Goal: Use online tool/utility: Utilize a website feature to perform a specific function

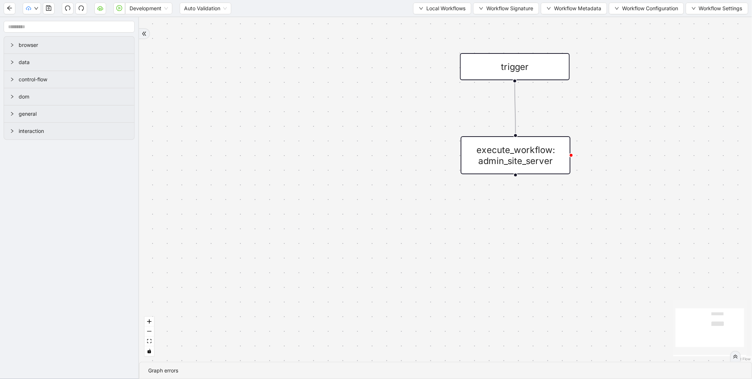
drag, startPoint x: 454, startPoint y: 10, endPoint x: 436, endPoint y: 21, distance: 21.5
click at [454, 10] on span "Local Workflows" at bounding box center [445, 8] width 39 height 8
click at [435, 21] on span "Select" at bounding box center [439, 22] width 48 height 8
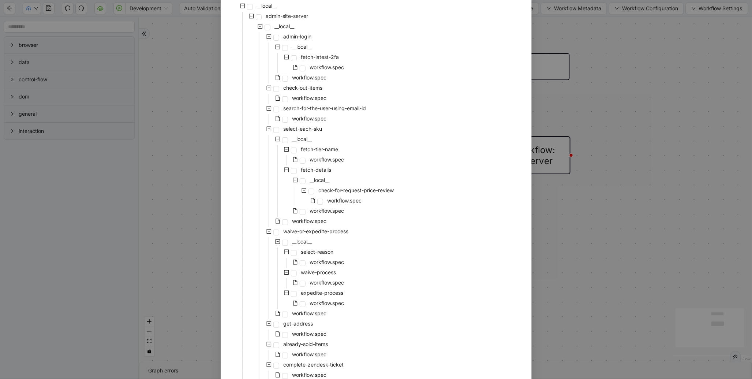
scroll to position [146, 0]
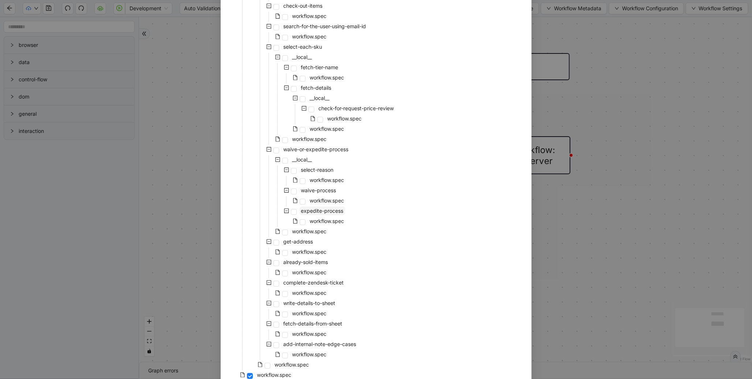
click at [326, 212] on span "expedite-process" at bounding box center [322, 211] width 42 height 6
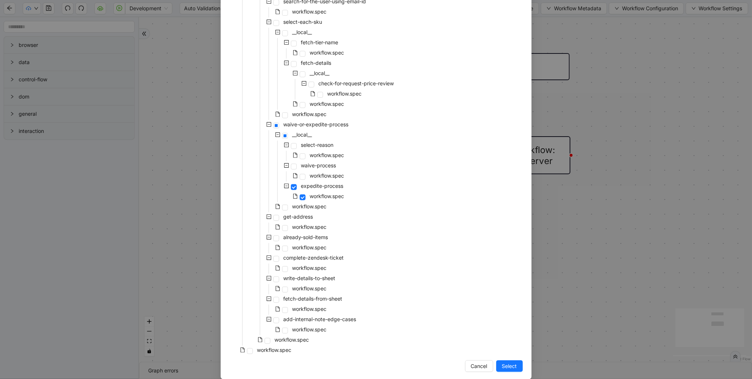
scroll to position [180, 0]
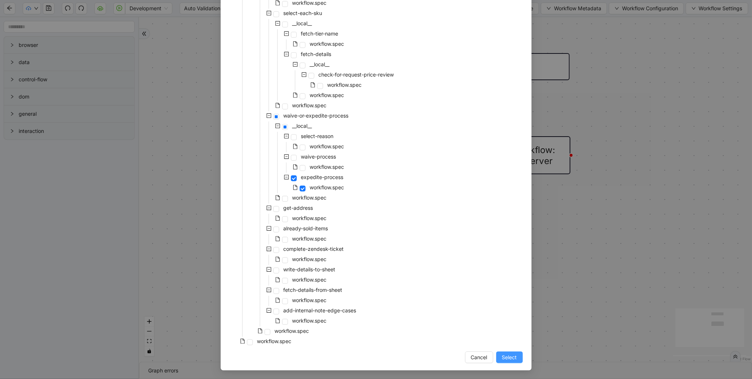
click at [503, 354] on span "Select" at bounding box center [509, 357] width 15 height 8
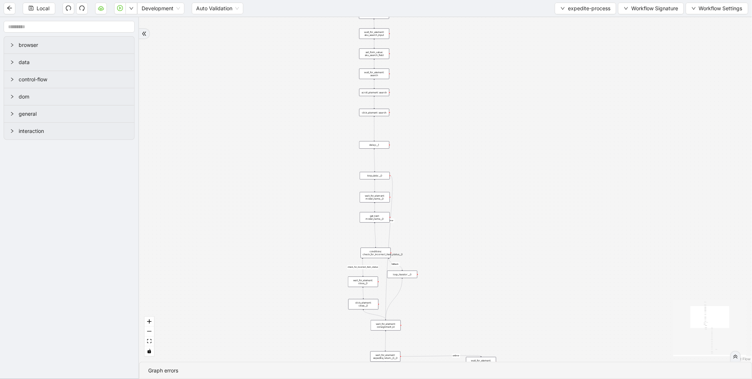
drag, startPoint x: 373, startPoint y: 164, endPoint x: 290, endPoint y: 1, distance: 182.9
click at [285, 0] on html "Local Development Auto Validation expedite-process Workflow Signature Workflow …" at bounding box center [376, 189] width 752 height 379
drag, startPoint x: 473, startPoint y: 174, endPoint x: 367, endPoint y: 8, distance: 196.6
click at [367, 8] on section "Local Development Auto Validation expedite-process Workflow Signature Workflow …" at bounding box center [376, 189] width 752 height 379
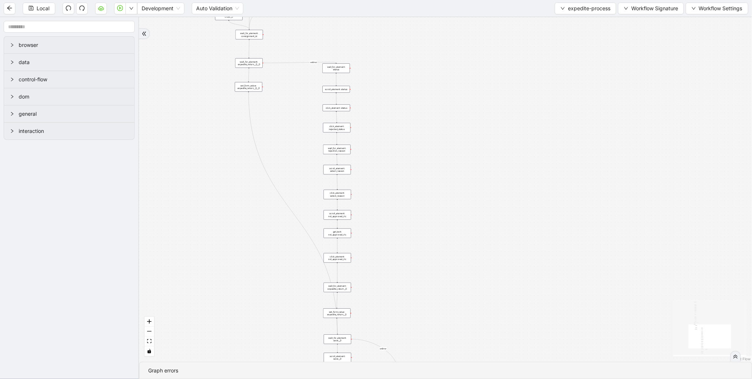
drag, startPoint x: 425, startPoint y: 217, endPoint x: 363, endPoint y: 34, distance: 193.3
click at [363, 34] on div "check_for_incorrect_item_status fallback onError onError onError trigger go_to_…" at bounding box center [445, 189] width 613 height 344
drag, startPoint x: 385, startPoint y: 126, endPoint x: 383, endPoint y: 28, distance: 98.1
click at [385, 28] on div "check_for_incorrect_item_status fallback onError onError onError trigger go_to_…" at bounding box center [445, 189] width 613 height 344
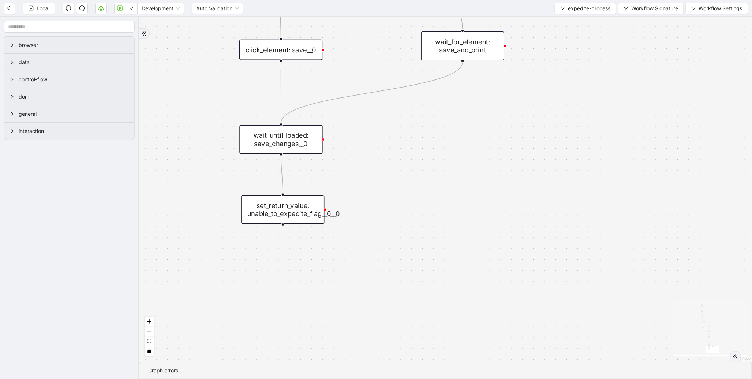
click at [306, 152] on div "wait_until_loaded: save_changes__0" at bounding box center [280, 139] width 83 height 29
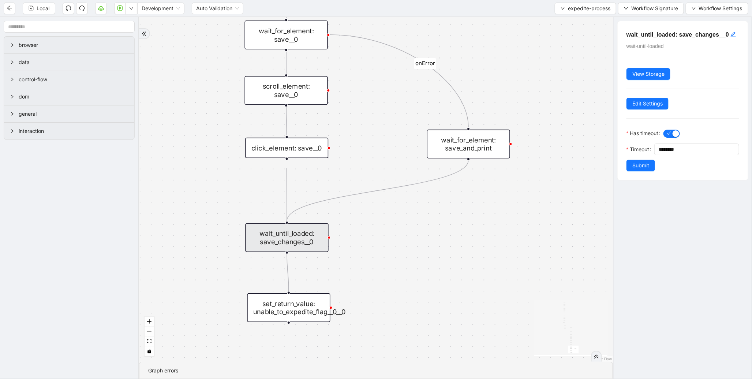
drag, startPoint x: 352, startPoint y: 56, endPoint x: 348, endPoint y: 176, distance: 120.1
click at [361, 176] on div "check_for_incorrect_item_status fallback onError onError onError trigger go_to_…" at bounding box center [376, 189] width 474 height 344
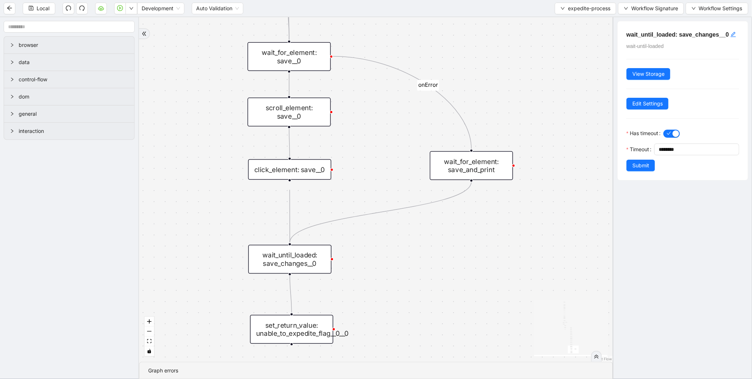
click at [314, 176] on div "click_element: save__0" at bounding box center [289, 169] width 83 height 20
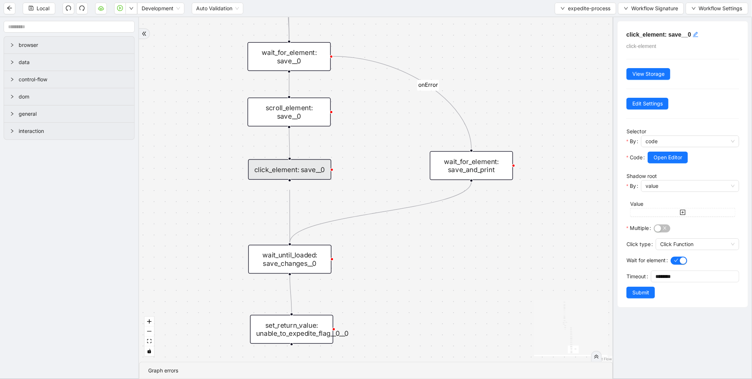
click at [308, 126] on div "check_for_incorrect_item_status fallback onError onError onError trigger go_to_…" at bounding box center [376, 189] width 474 height 344
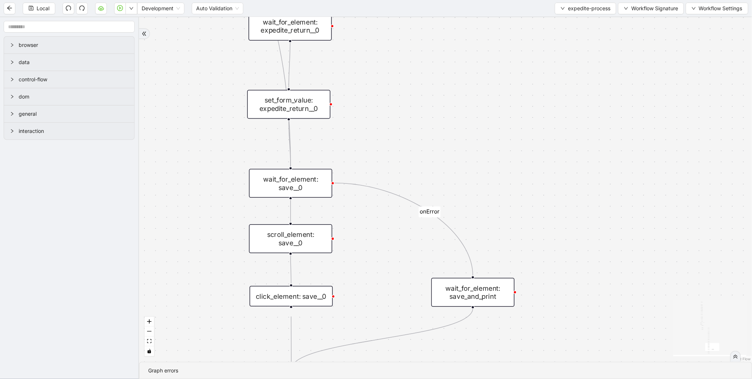
drag, startPoint x: 379, startPoint y: 98, endPoint x: 381, endPoint y: 225, distance: 126.7
click at [381, 225] on div "check_for_incorrect_item_status fallback onError onError onError trigger go_to_…" at bounding box center [445, 189] width 613 height 344
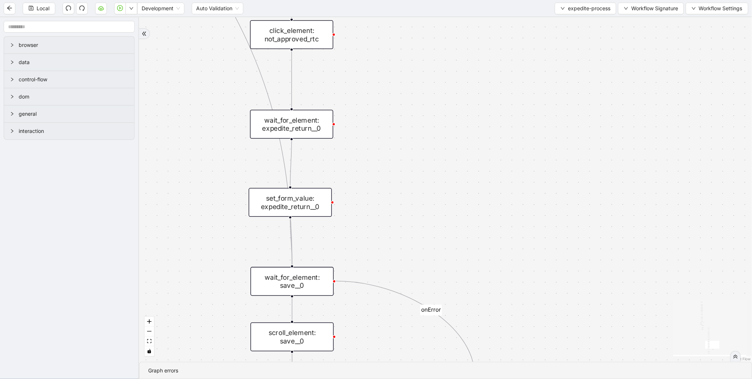
drag, startPoint x: 390, startPoint y: 128, endPoint x: 368, endPoint y: 191, distance: 66.8
click at [392, 220] on div "check_for_incorrect_item_status fallback onError onError onError trigger go_to_…" at bounding box center [445, 189] width 613 height 344
click at [313, 118] on div "wait_for_element: expedite_return__0" at bounding box center [291, 127] width 83 height 29
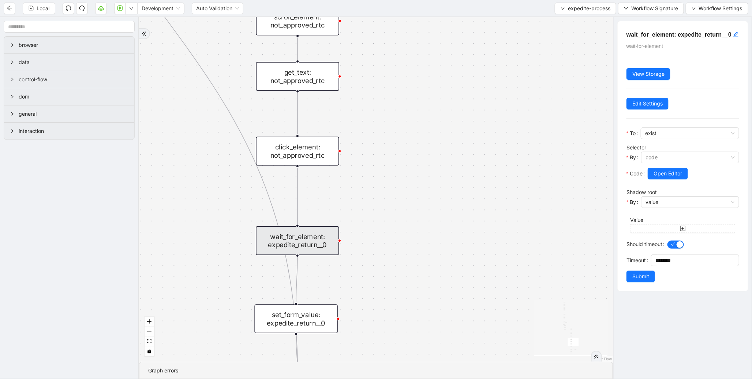
drag, startPoint x: 389, startPoint y: 114, endPoint x: 392, endPoint y: 210, distance: 95.9
click at [392, 210] on div "check_for_incorrect_item_status fallback onError onError onError trigger go_to_…" at bounding box center [376, 189] width 474 height 344
click at [296, 154] on div "click_element: not_approved_rtc" at bounding box center [297, 151] width 83 height 29
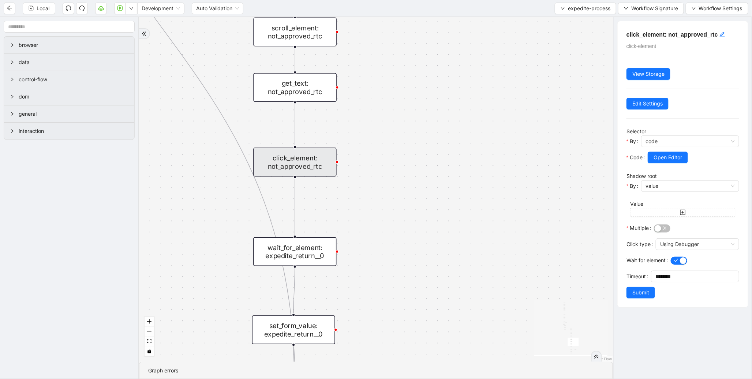
drag, startPoint x: 412, startPoint y: 112, endPoint x: 403, endPoint y: 188, distance: 75.9
click at [407, 187] on div "check_for_incorrect_item_status fallback onError onError onError trigger go_to_…" at bounding box center [376, 189] width 474 height 344
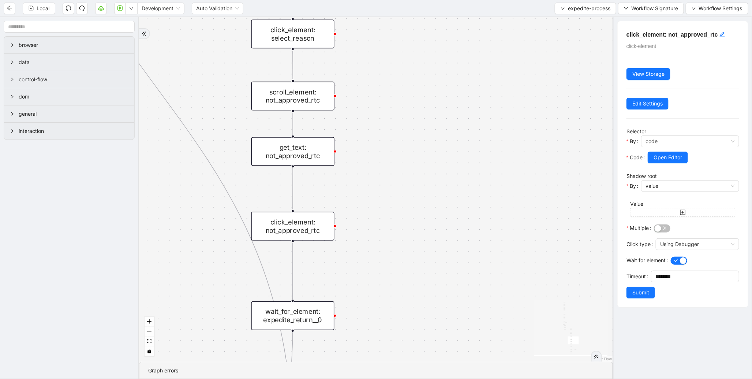
click at [306, 150] on div "get_text: not_approved_rtc" at bounding box center [292, 151] width 83 height 29
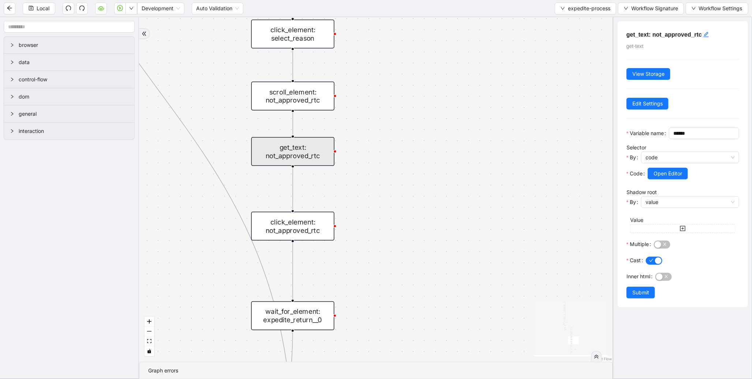
click at [306, 110] on div "check_for_incorrect_item_status fallback onError onError onError trigger go_to_…" at bounding box center [376, 189] width 474 height 344
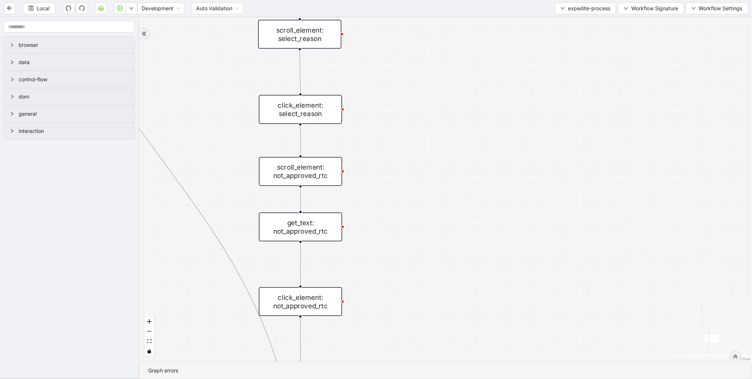
drag, startPoint x: 389, startPoint y: 163, endPoint x: 390, endPoint y: 181, distance: 18.4
click at [391, 180] on div "check_for_incorrect_item_status fallback onError onError onError trigger go_to_…" at bounding box center [445, 189] width 613 height 344
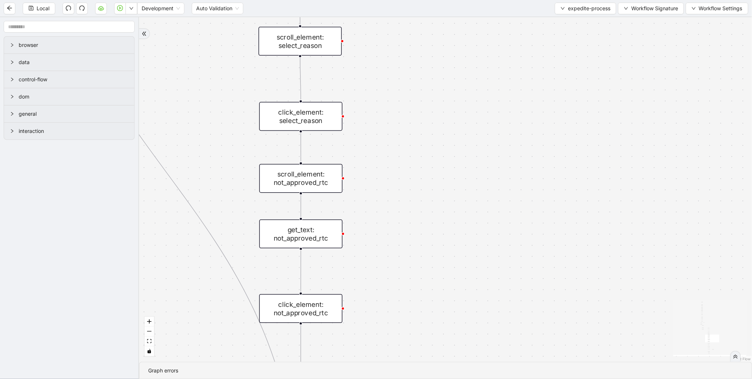
click at [291, 107] on div "click_element: select_reason" at bounding box center [300, 116] width 83 height 29
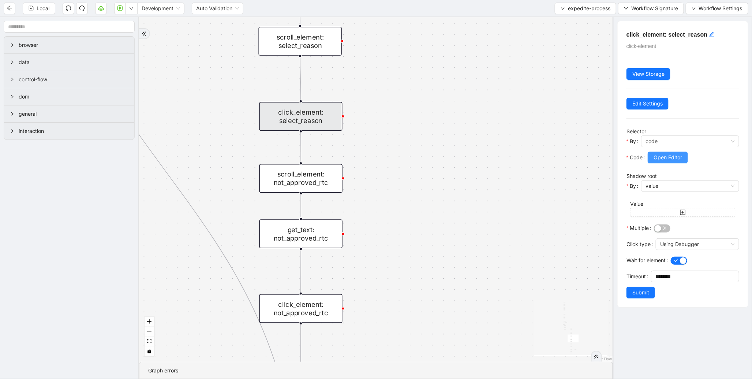
click at [660, 155] on span "Open Editor" at bounding box center [668, 157] width 29 height 8
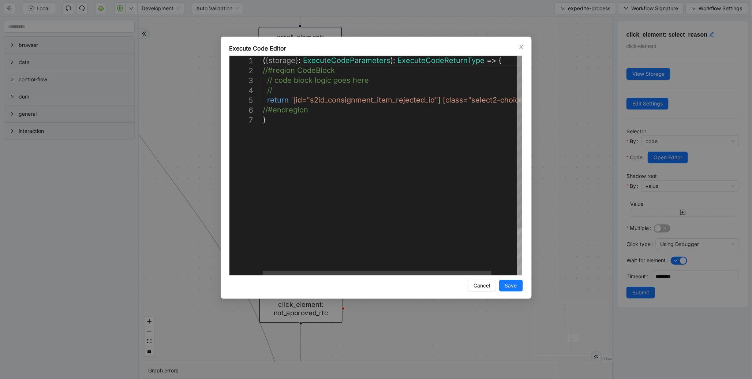
scroll to position [0, 4]
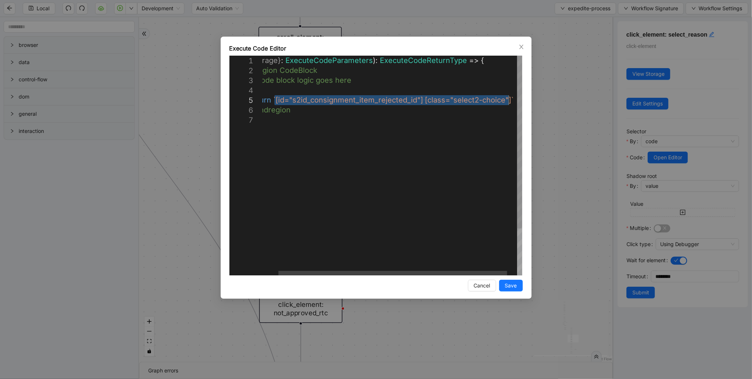
drag, startPoint x: 293, startPoint y: 99, endPoint x: 507, endPoint y: 104, distance: 214.5
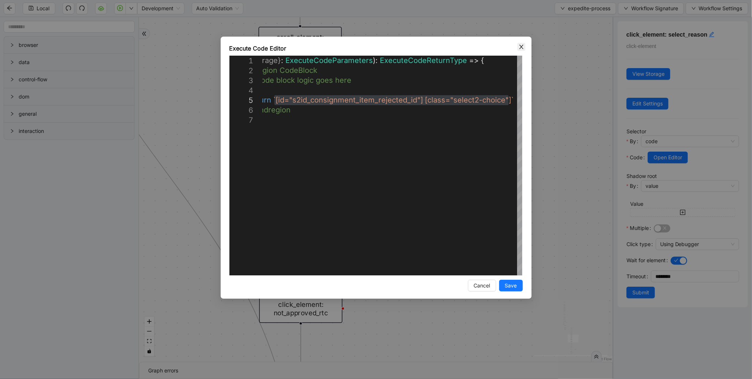
click at [523, 46] on icon "close" at bounding box center [522, 47] width 6 height 6
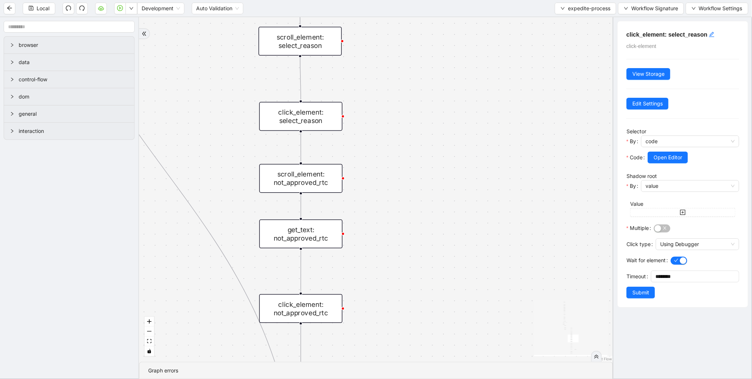
click at [305, 191] on div "scroll_element: not_approved_rtc" at bounding box center [301, 178] width 83 height 29
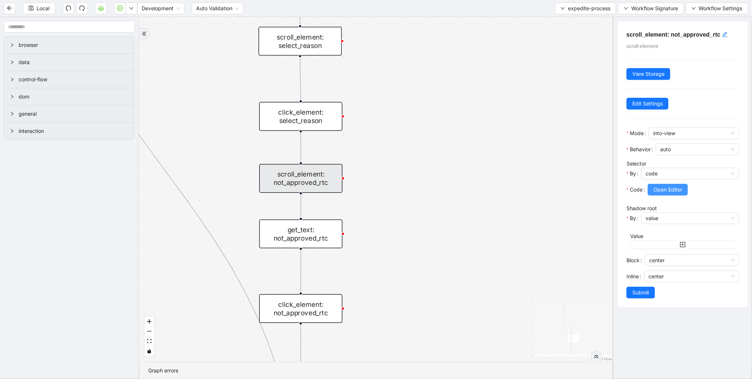
click at [657, 191] on span "Open Editor" at bounding box center [668, 190] width 29 height 8
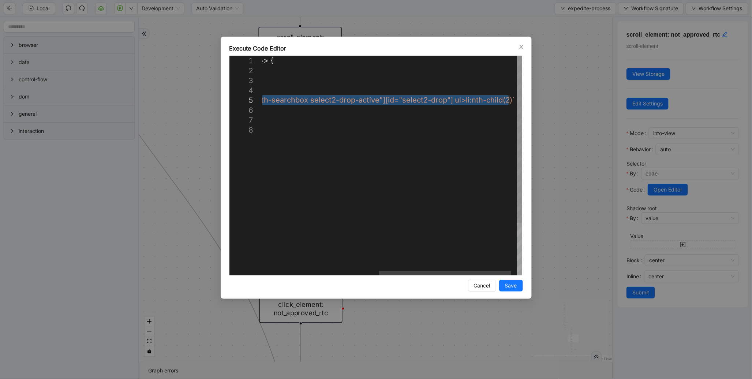
drag, startPoint x: 297, startPoint y: 100, endPoint x: 509, endPoint y: 100, distance: 212.7
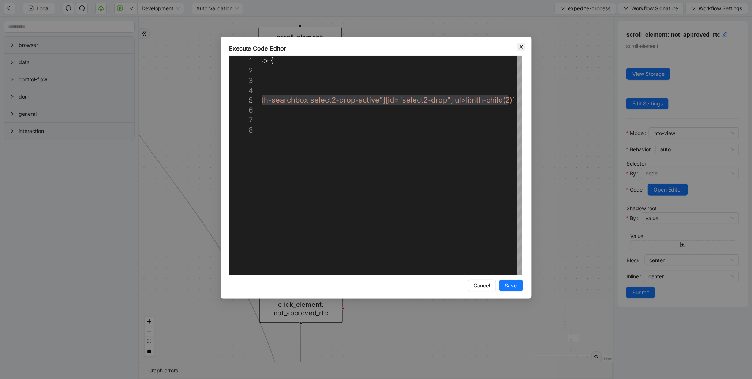
click at [522, 48] on icon "close" at bounding box center [521, 47] width 4 height 4
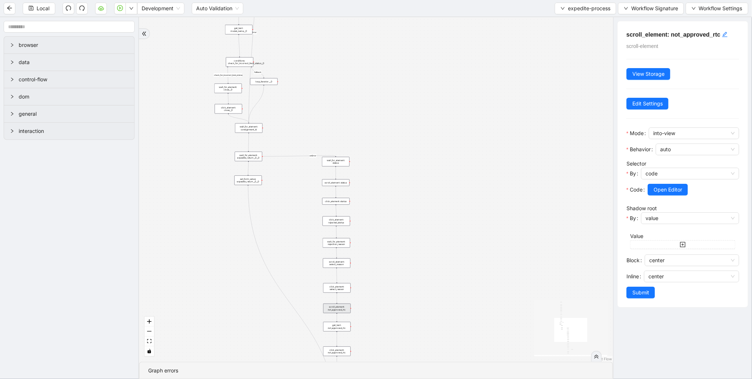
drag, startPoint x: 265, startPoint y: 61, endPoint x: 290, endPoint y: 239, distance: 179.9
click at [290, 239] on div "check_for_incorrect_item_status fallback onError onError onError trigger go_to_…" at bounding box center [376, 189] width 474 height 344
drag, startPoint x: 304, startPoint y: 98, endPoint x: 361, endPoint y: 152, distance: 78.4
click at [361, 151] on div "check_for_incorrect_item_status fallback onError onError onError trigger go_to_…" at bounding box center [376, 189] width 474 height 344
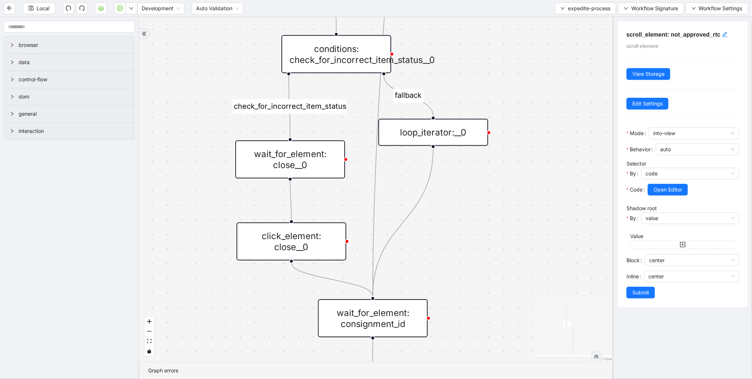
click at [301, 156] on div "wait_for_element: close__0" at bounding box center [290, 159] width 110 height 38
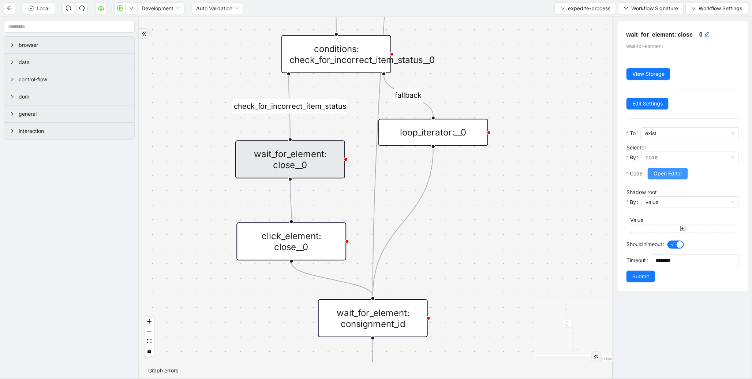
click at [668, 170] on span "Open Editor" at bounding box center [668, 173] width 29 height 8
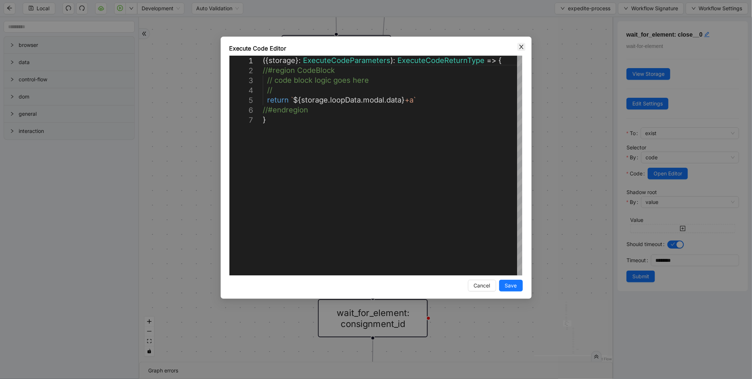
click at [522, 45] on icon "close" at bounding box center [522, 47] width 6 height 6
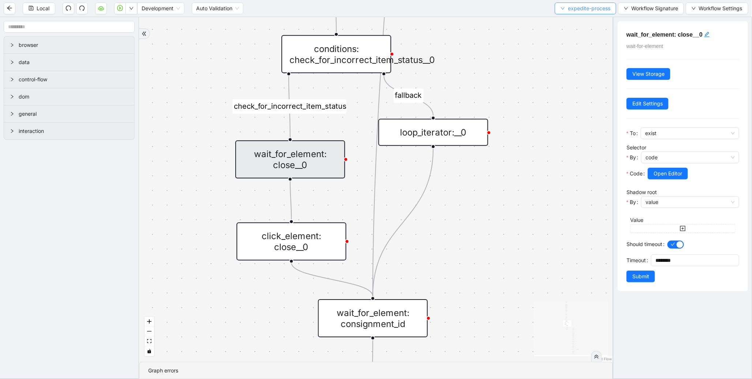
click at [582, 7] on span "expedite-process" at bounding box center [589, 8] width 42 height 8
click at [572, 20] on span "Select" at bounding box center [584, 22] width 50 height 8
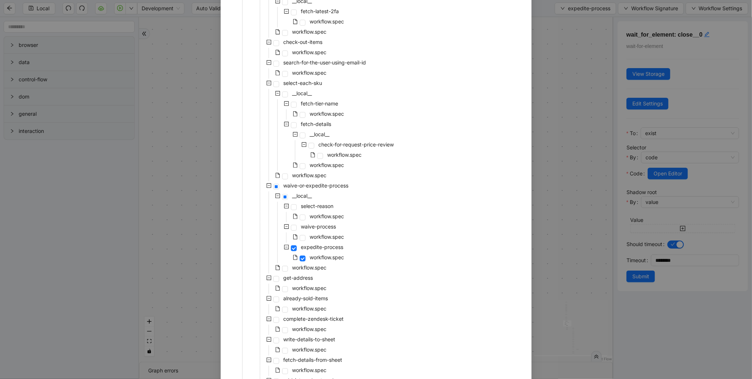
scroll to position [180, 0]
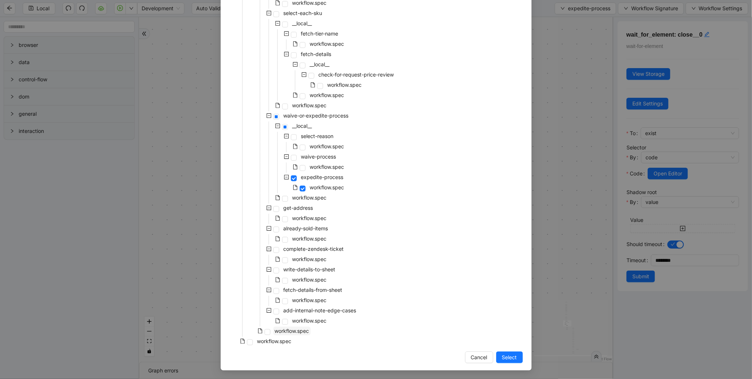
click at [287, 328] on span "workflow.spec" at bounding box center [292, 331] width 34 height 6
click at [503, 357] on span "Select" at bounding box center [509, 357] width 15 height 8
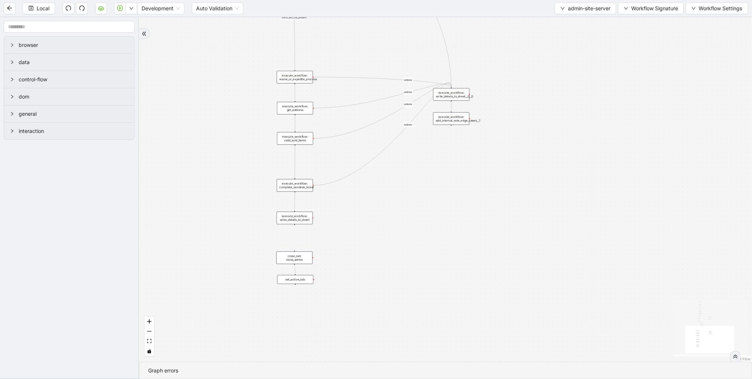
drag, startPoint x: 238, startPoint y: 125, endPoint x: 246, endPoint y: 117, distance: 11.4
click at [246, 117] on div "email_found_in_admin valid_sku_ids_present fallback fallback onError onError on…" at bounding box center [445, 189] width 613 height 344
click at [293, 141] on div "execute_workflow: valid_sold_items" at bounding box center [295, 138] width 36 height 12
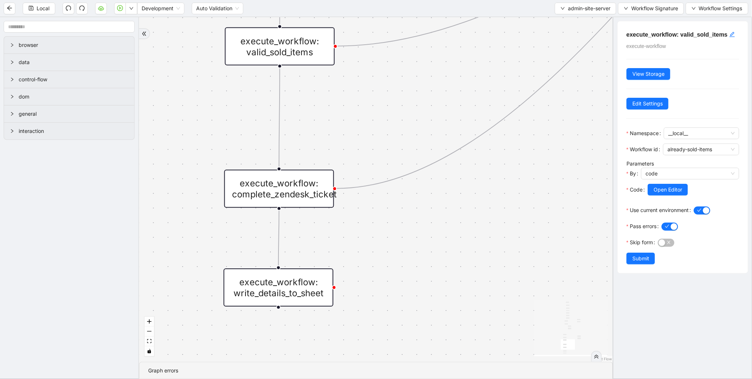
click at [297, 189] on div "execute_workflow: complete_zendesk_ticket" at bounding box center [279, 188] width 110 height 38
